Goal: Information Seeking & Learning: Learn about a topic

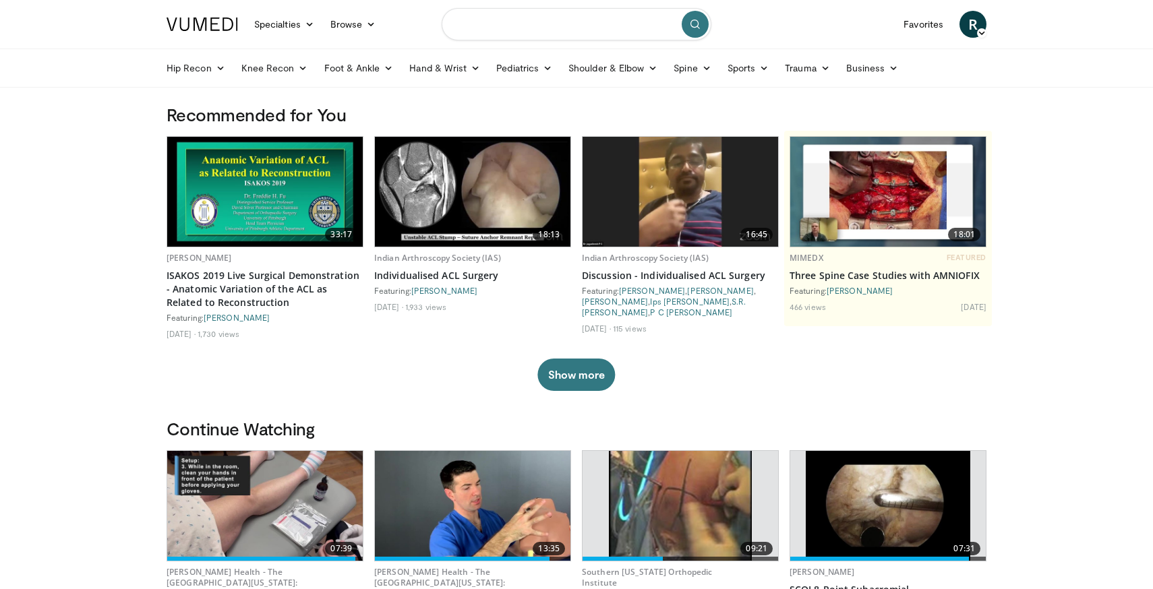
click at [551, 28] on input "Search topics, interventions" at bounding box center [577, 24] width 270 height 32
type input "*********"
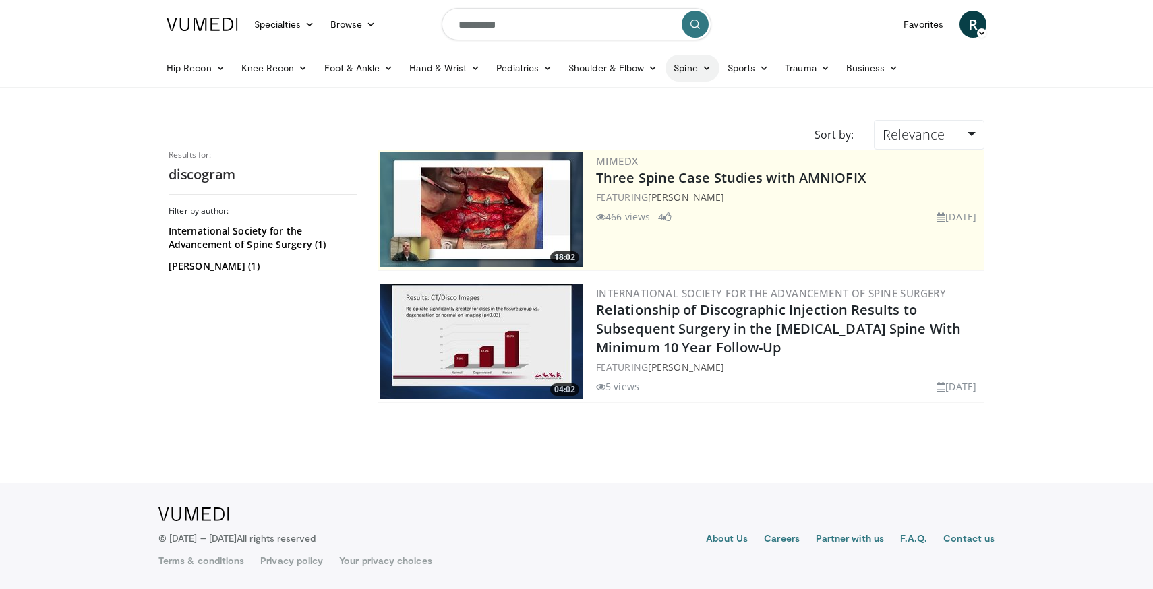
click at [702, 63] on icon at bounding box center [706, 67] width 9 height 9
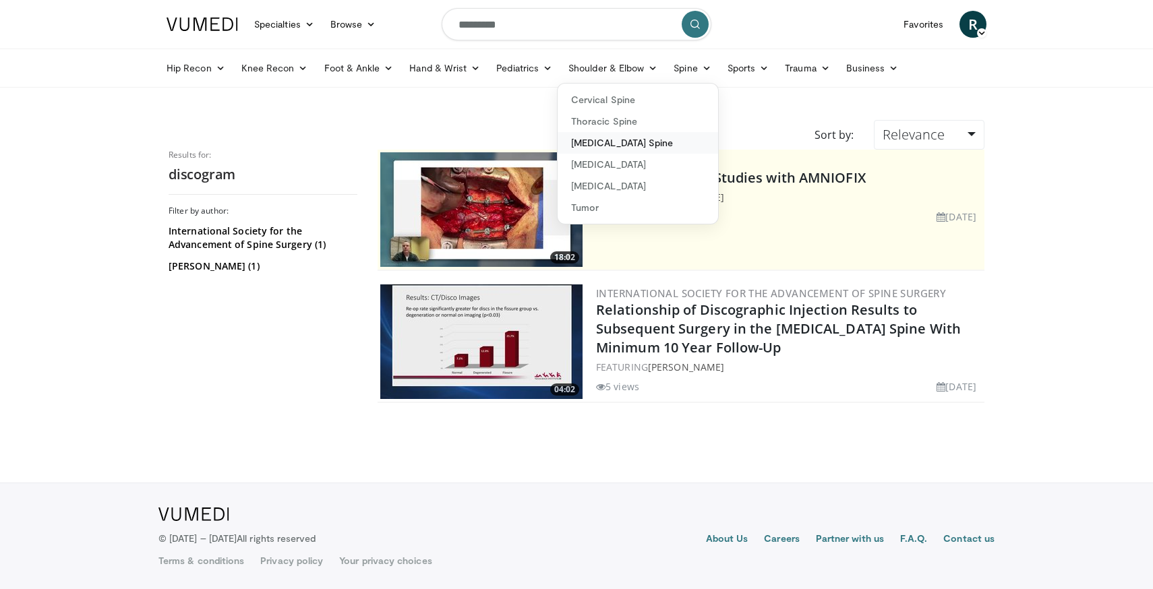
click at [620, 138] on link "[MEDICAL_DATA] Spine" at bounding box center [637, 143] width 160 height 22
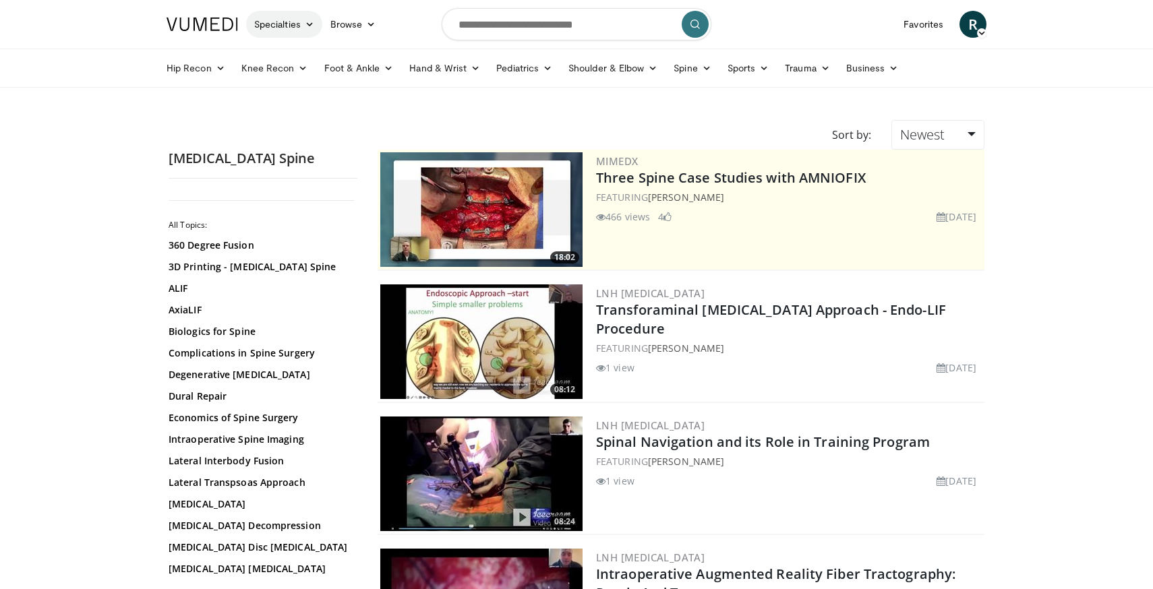
click at [305, 24] on icon at bounding box center [309, 24] width 9 height 9
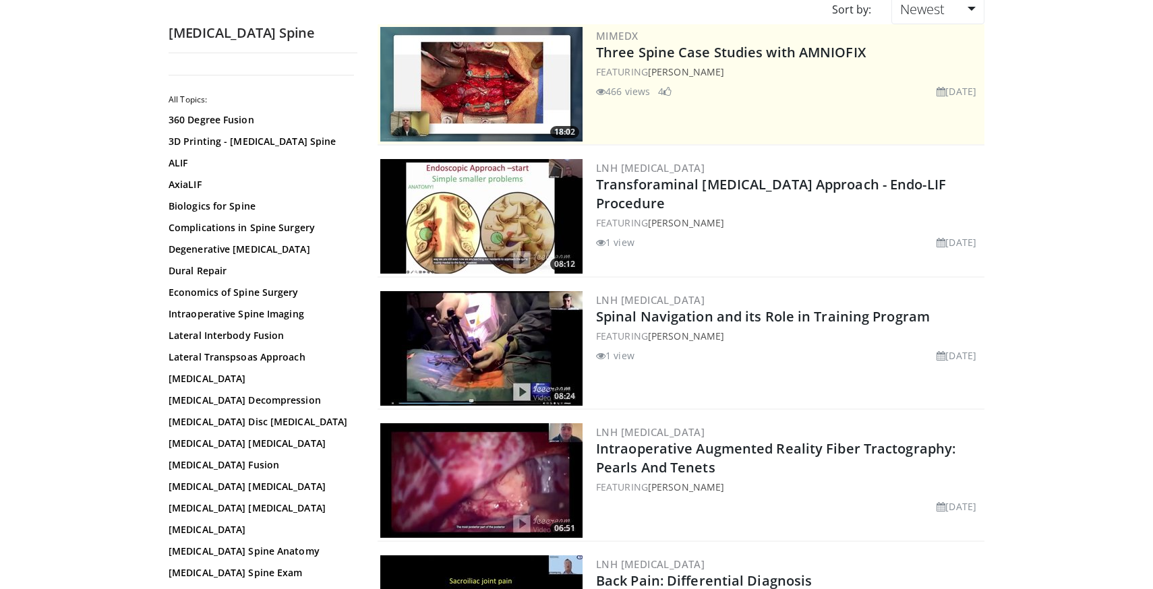
scroll to position [156, 0]
